Goal: Check status

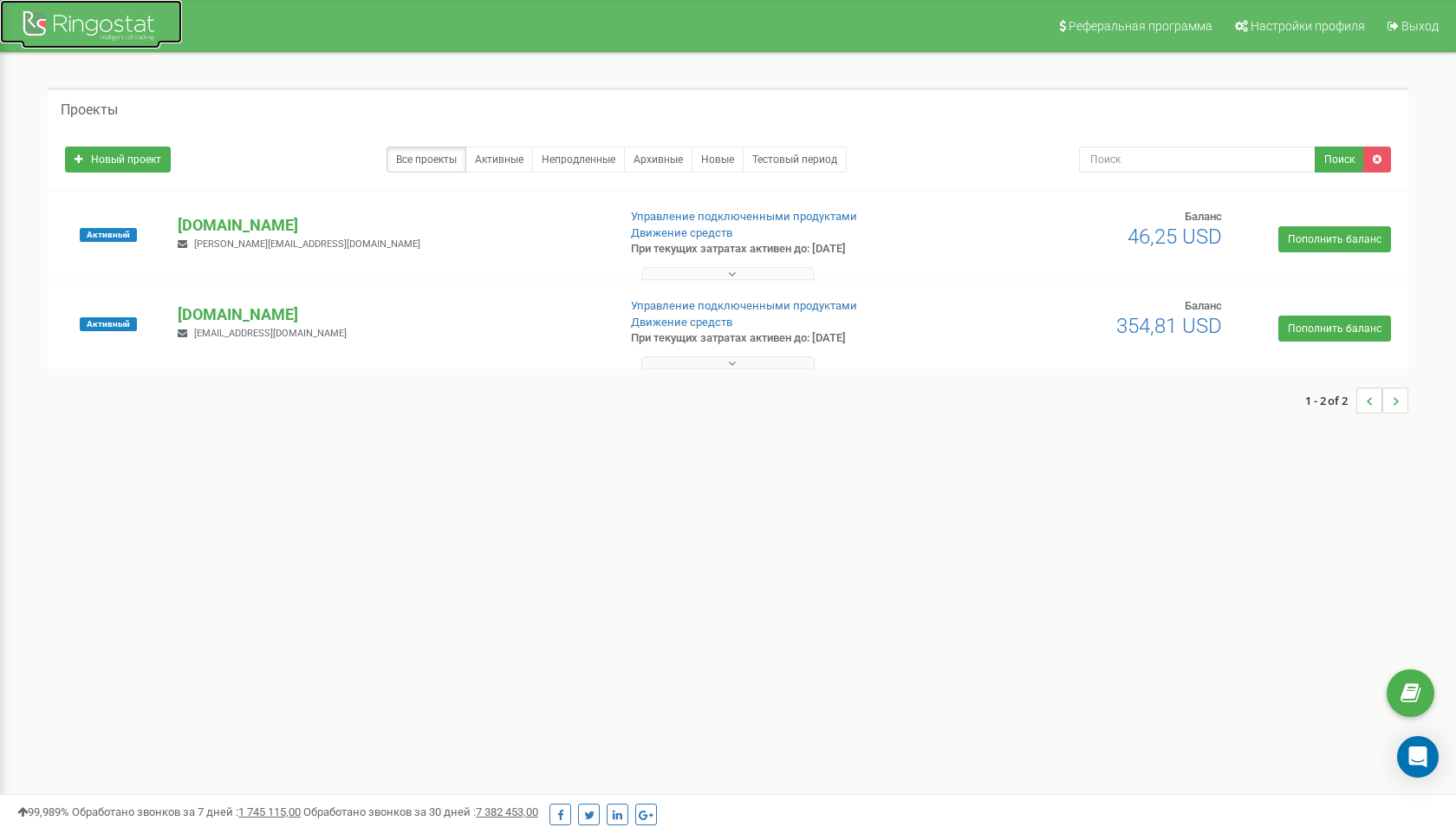
click at [83, 38] on div at bounding box center [91, 28] width 139 height 41
click at [292, 315] on p "[DOMAIN_NAME]" at bounding box center [391, 314] width 425 height 23
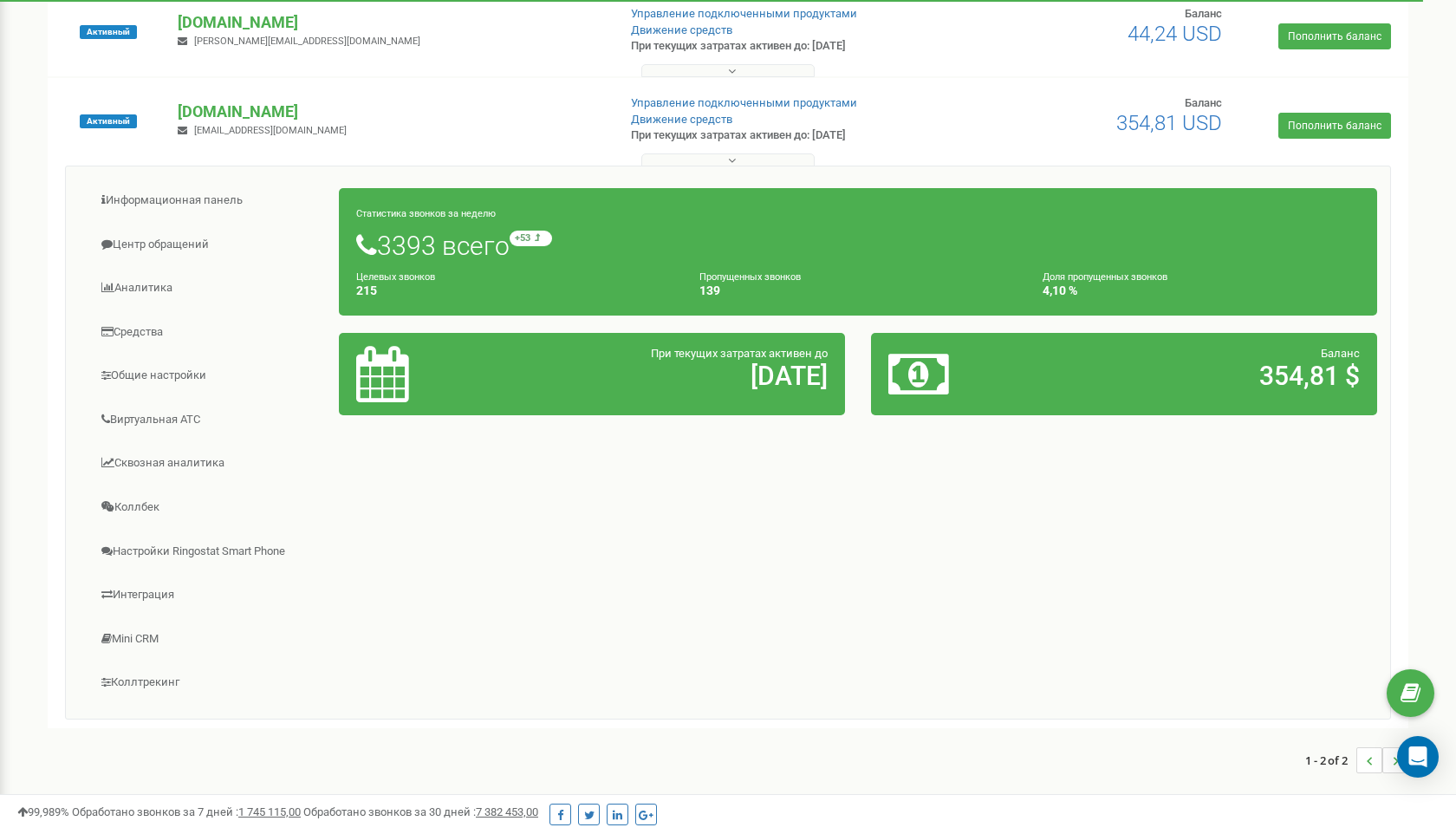
scroll to position [207, 0]
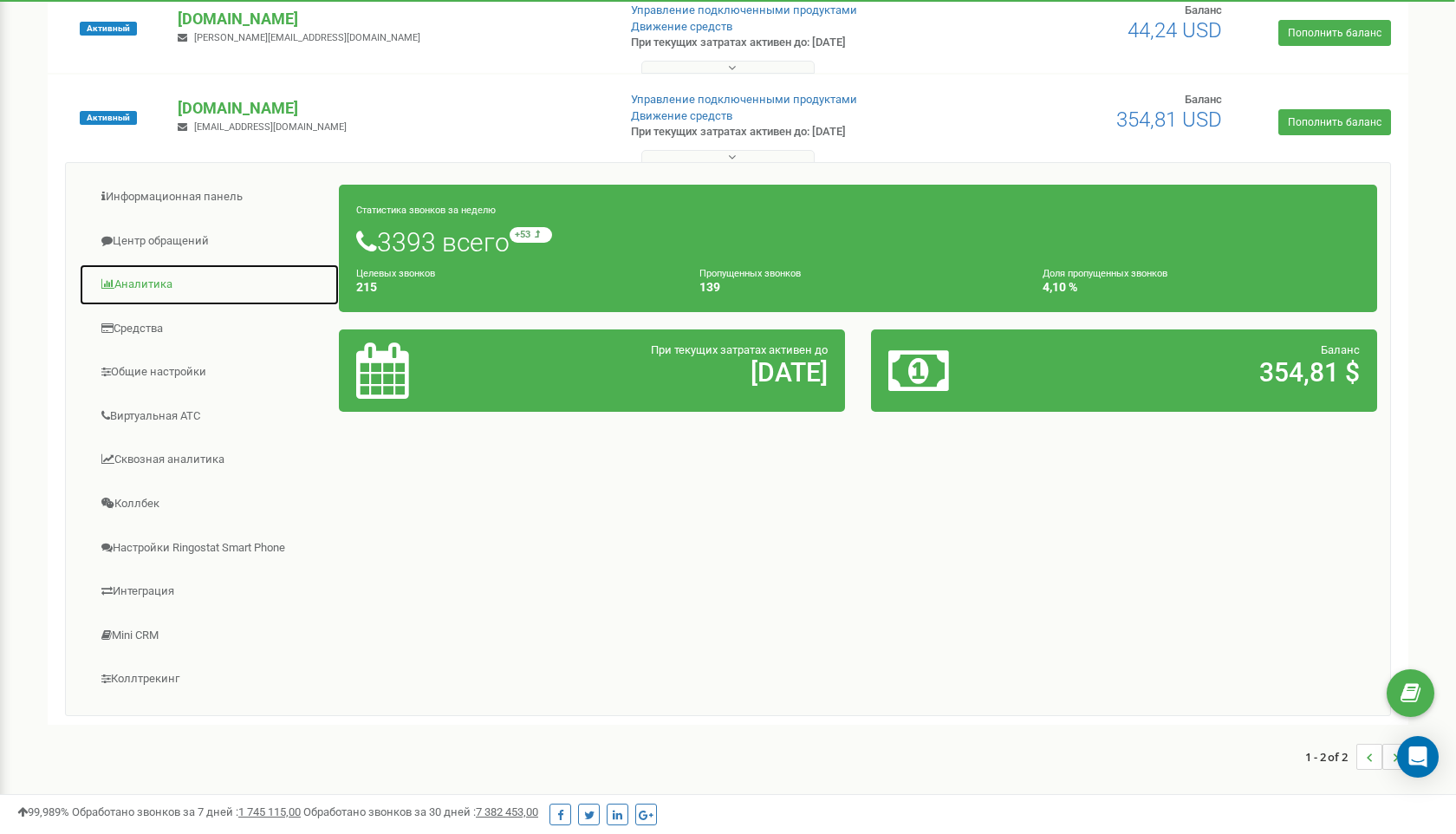
click at [157, 284] on link "Аналитика" at bounding box center [209, 284] width 261 height 42
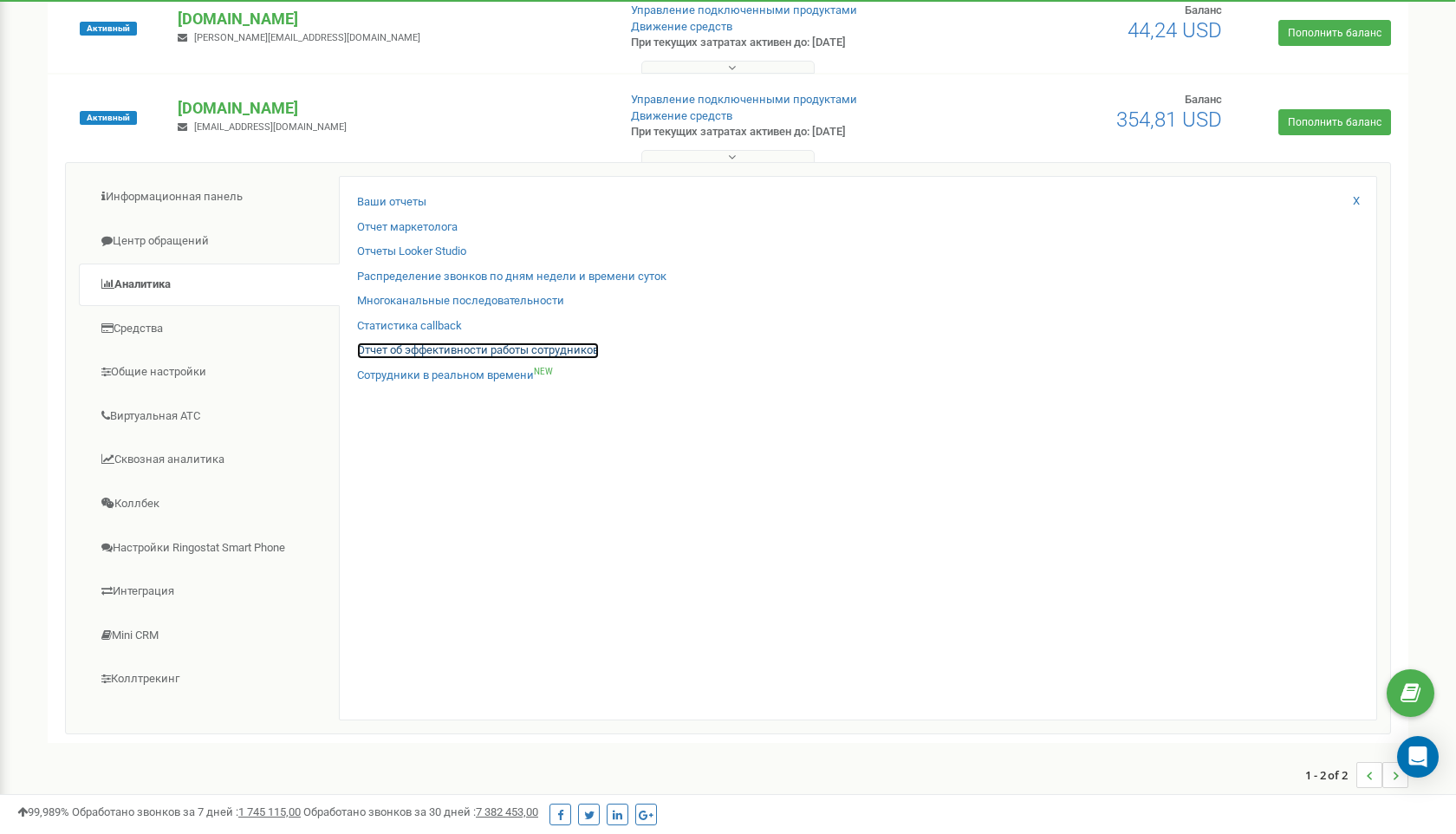
click at [419, 355] on link "Отчет об эффективности работы сотрудников" at bounding box center [478, 350] width 242 height 17
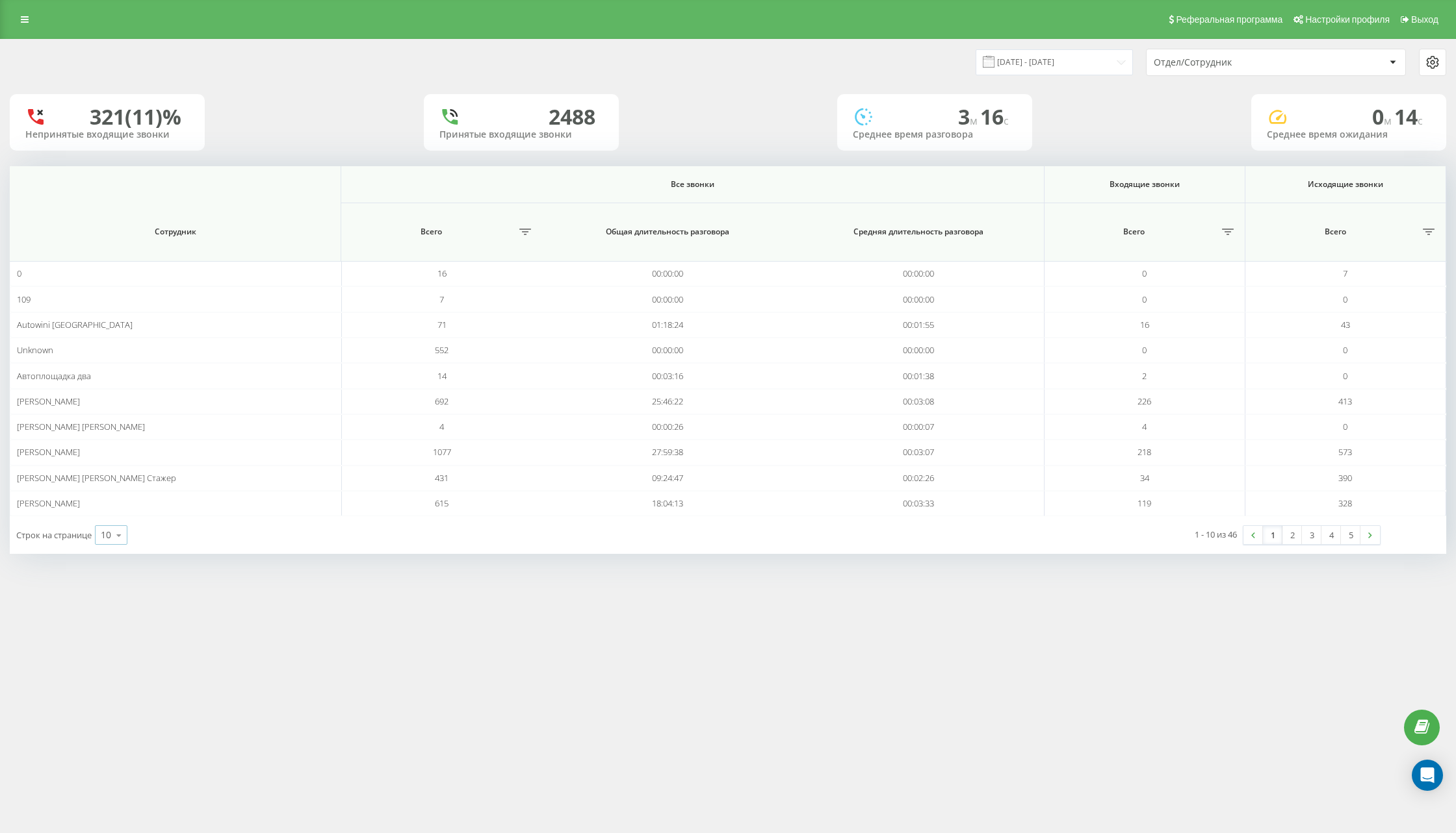
click at [127, 536] on icon at bounding box center [119, 535] width 19 height 25
click at [119, 515] on div "100" at bounding box center [111, 517] width 31 height 19
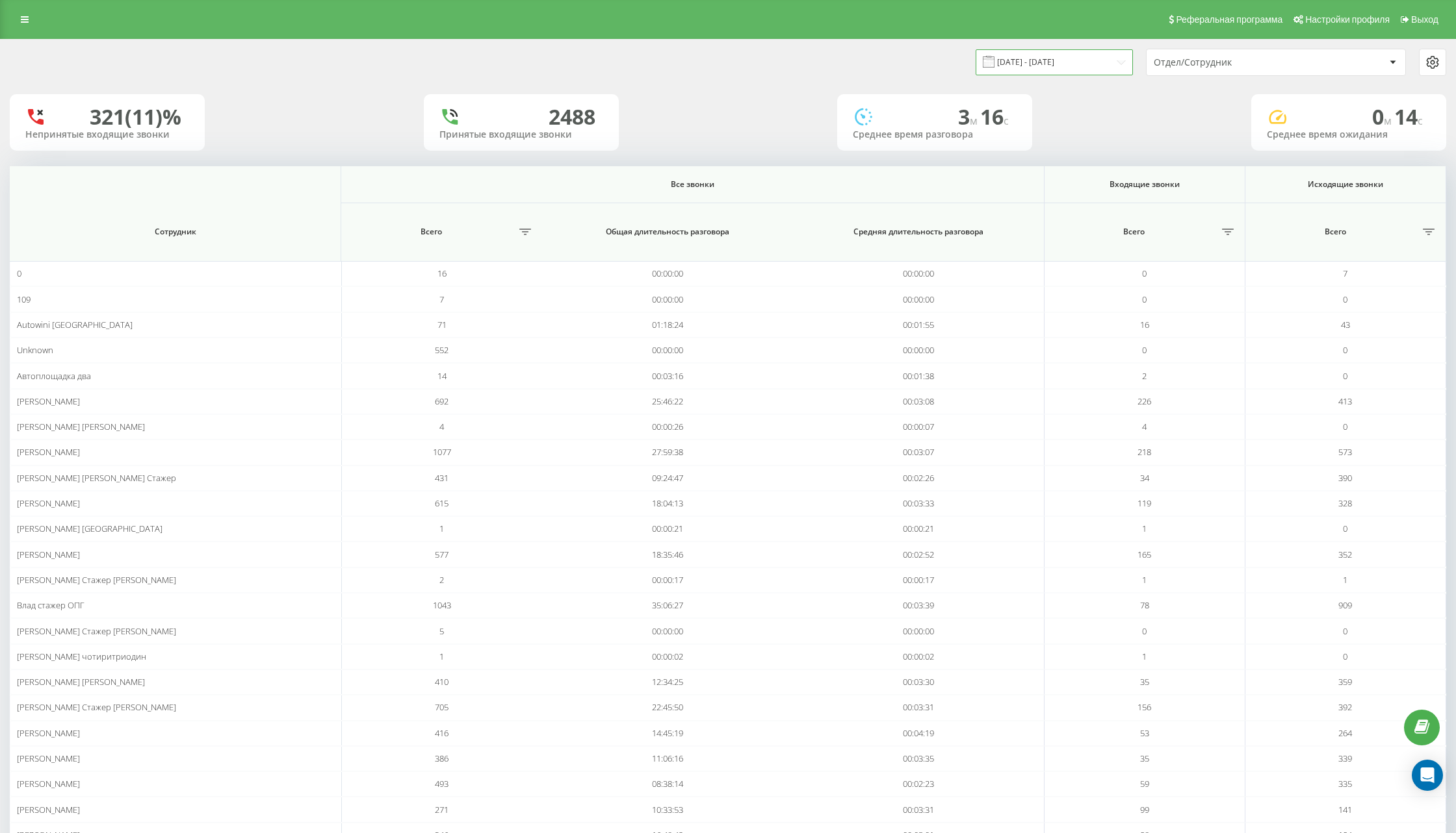
click at [1064, 65] on input "22.08.2025 - 22.09.2025" at bounding box center [1054, 62] width 157 height 25
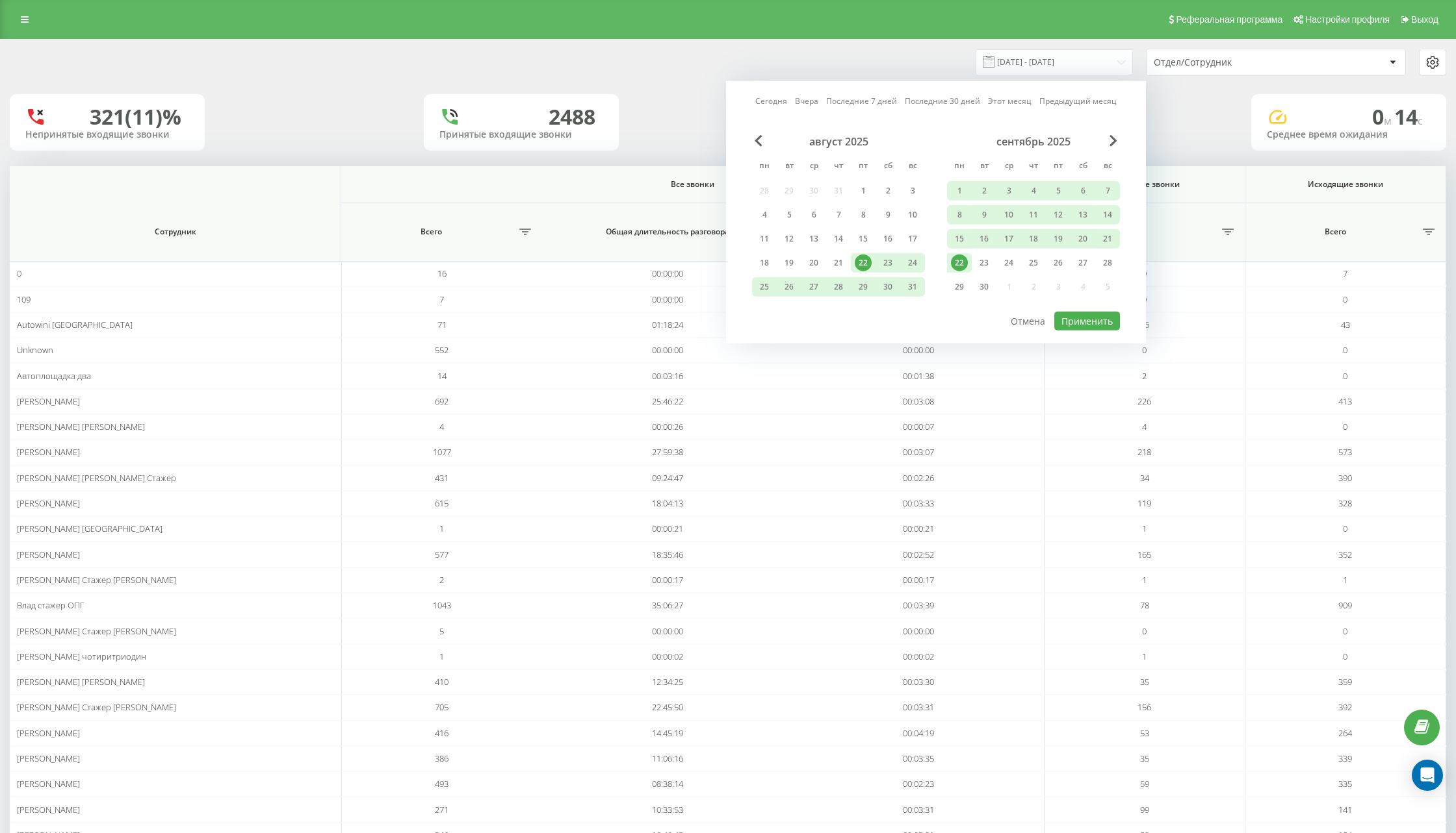
click at [760, 100] on link "Сегодня" at bounding box center [771, 101] width 32 height 13
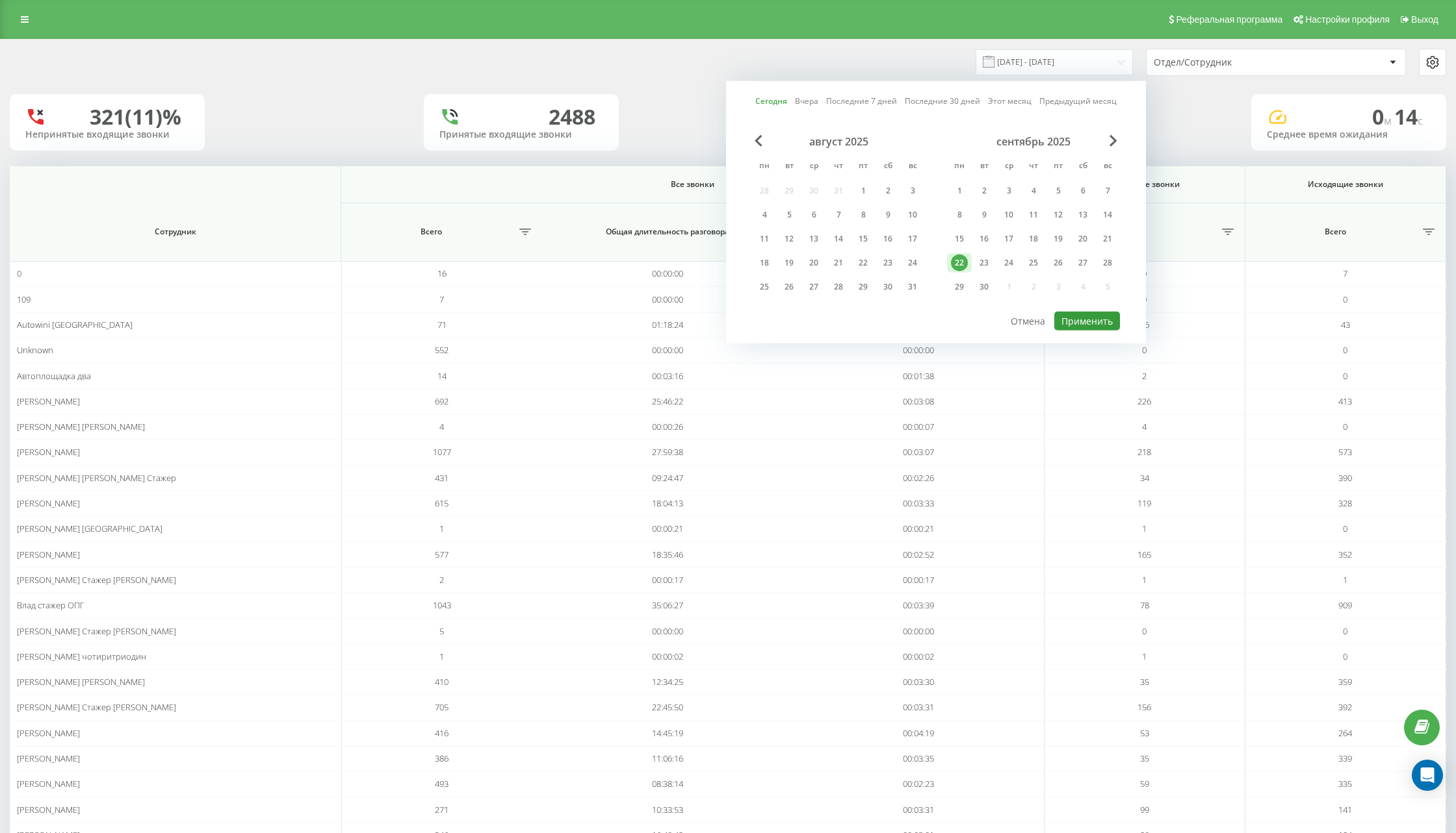
click at [1094, 314] on button "Применить" at bounding box center [1086, 321] width 66 height 19
type input "22.09.2025 - 22.09.2025"
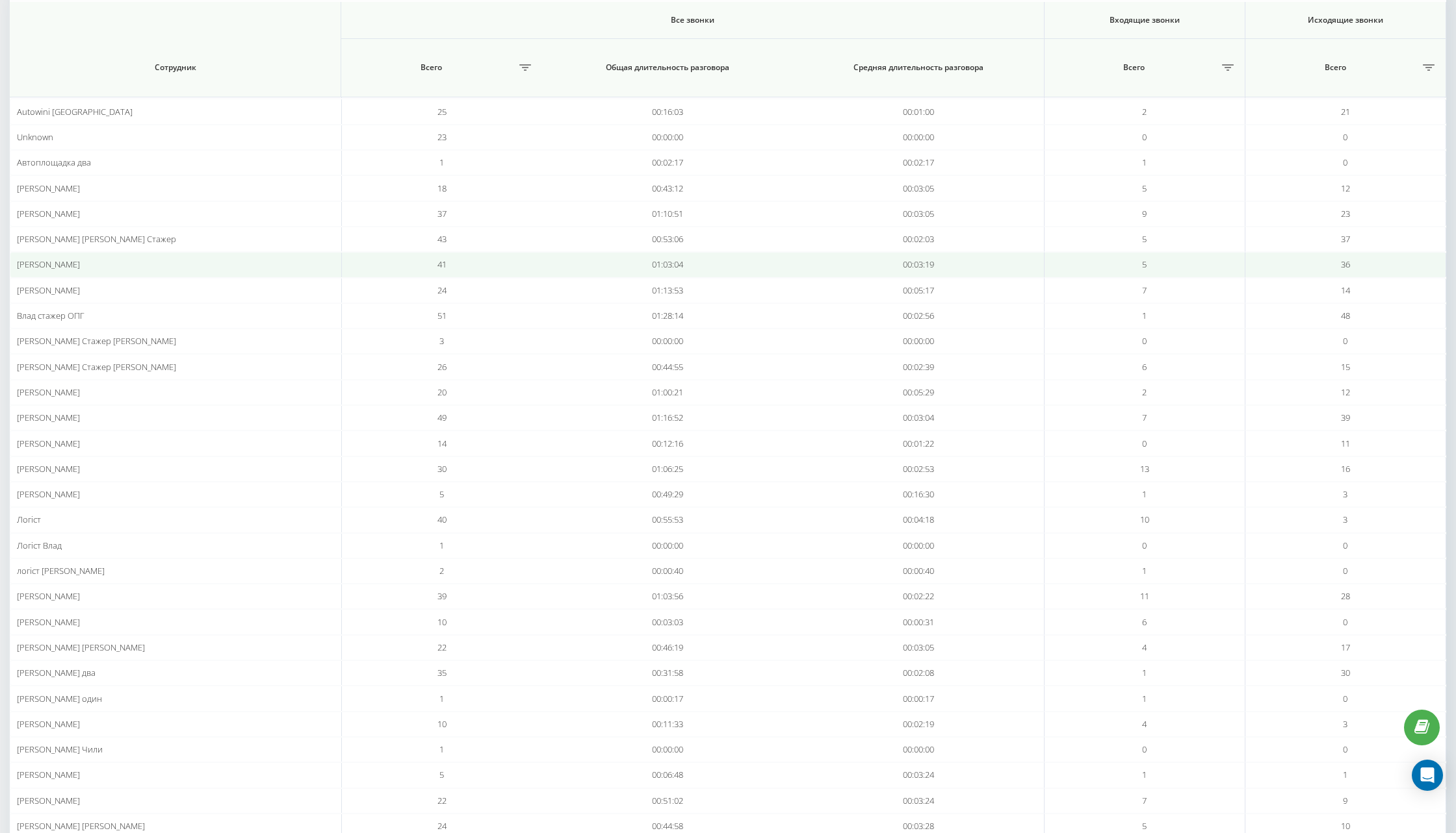
scroll to position [183, 0]
